Goal: Find specific page/section: Find specific page/section

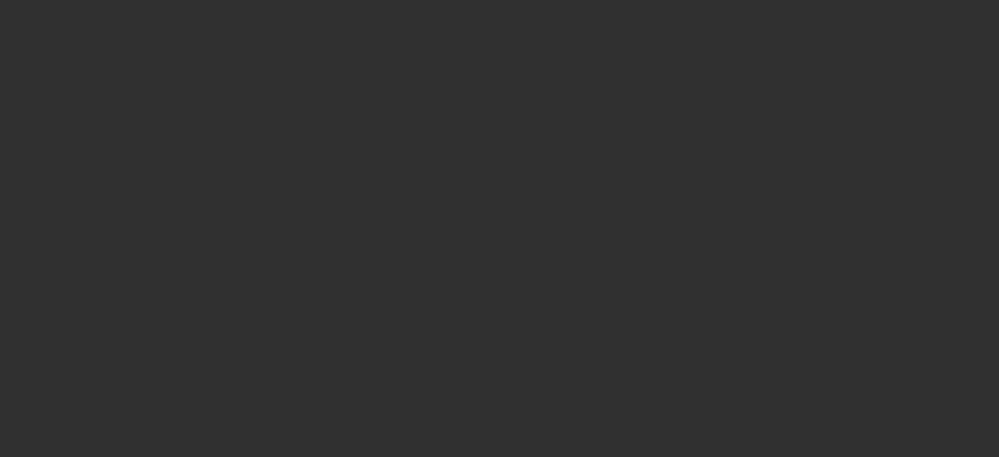
select select "10"
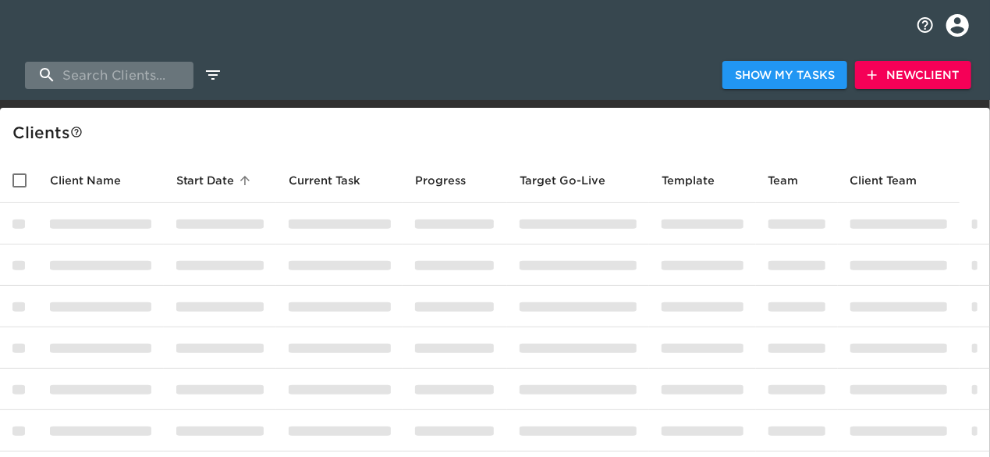
click at [153, 80] on input "search" at bounding box center [109, 75] width 169 height 27
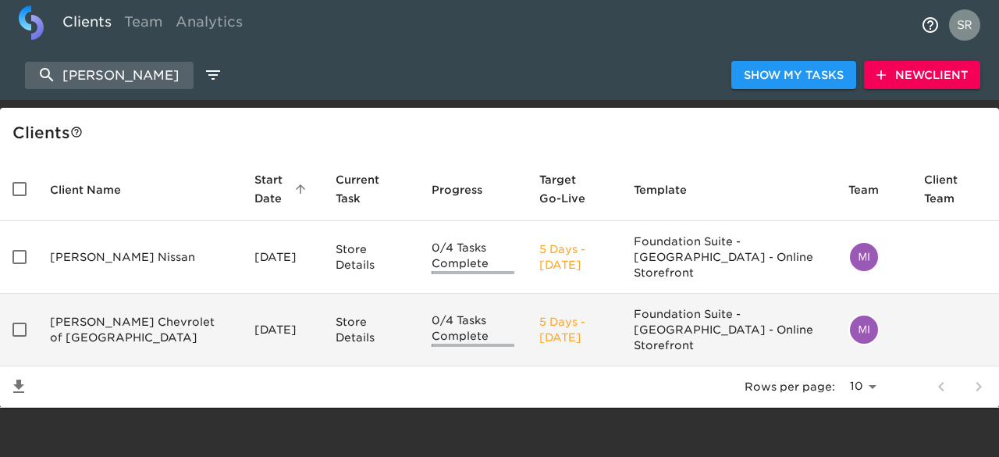
type input "[PERSON_NAME]"
click at [112, 315] on td "[PERSON_NAME] Chevrolet of [GEOGRAPHIC_DATA]" at bounding box center [139, 329] width 204 height 73
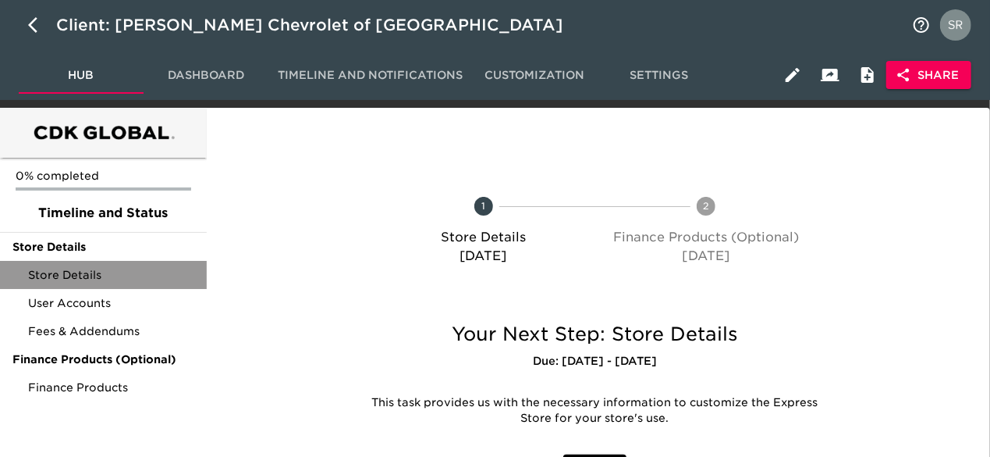
click at [87, 279] on span "Store Details" at bounding box center [111, 275] width 166 height 16
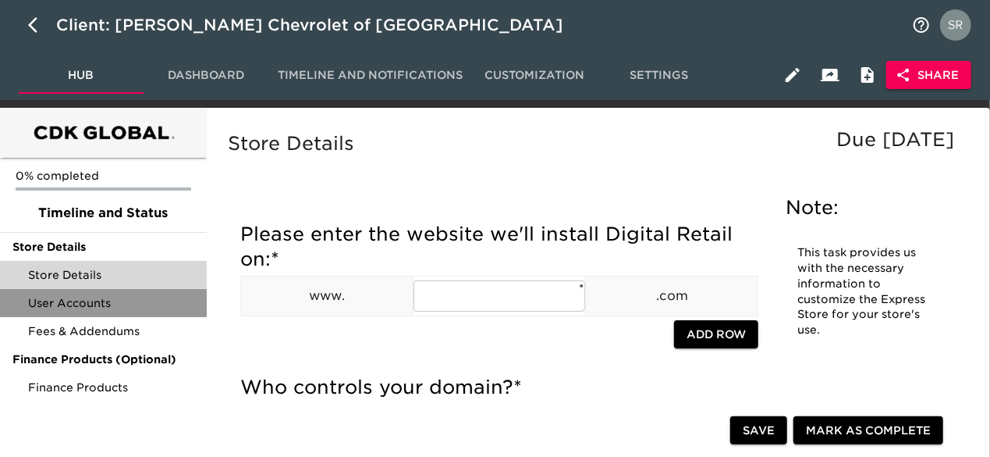
click at [105, 307] on span "User Accounts" at bounding box center [111, 303] width 166 height 16
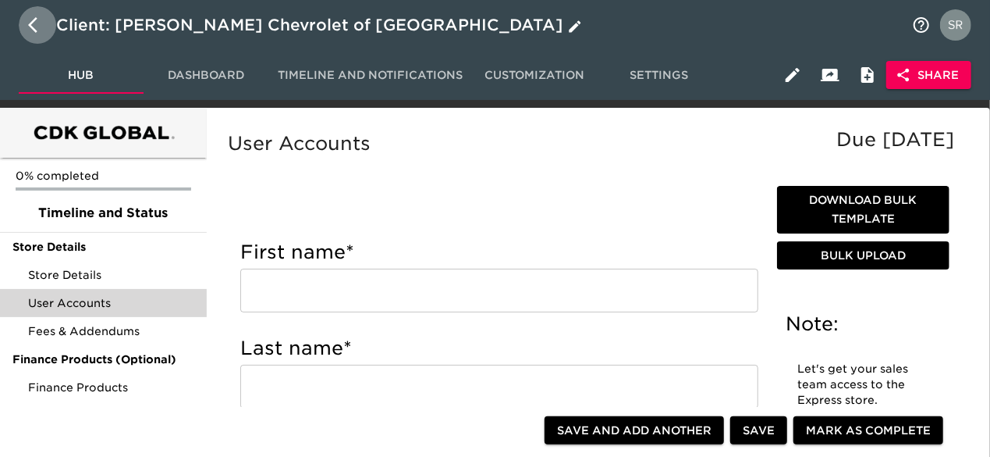
click at [27, 29] on button "button" at bounding box center [37, 24] width 37 height 37
select select "10"
